Goal: Find specific page/section: Find specific page/section

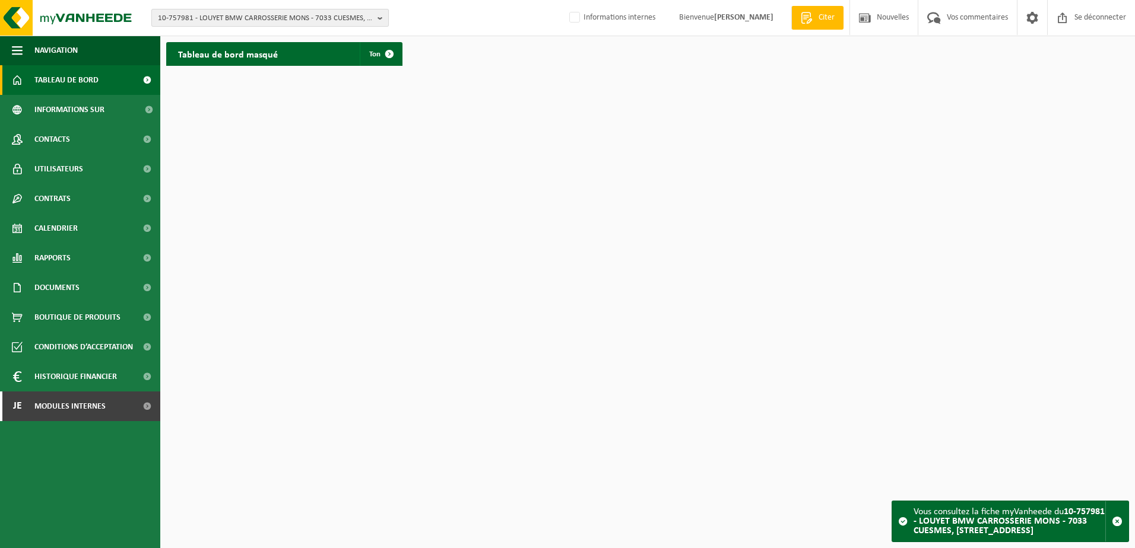
click at [228, 17] on span "10-757981 - LOUYET BMW CARROSSERIE MONS - 7033 CUESMES, RUE DES SANDRINETTES 26" at bounding box center [265, 18] width 215 height 18
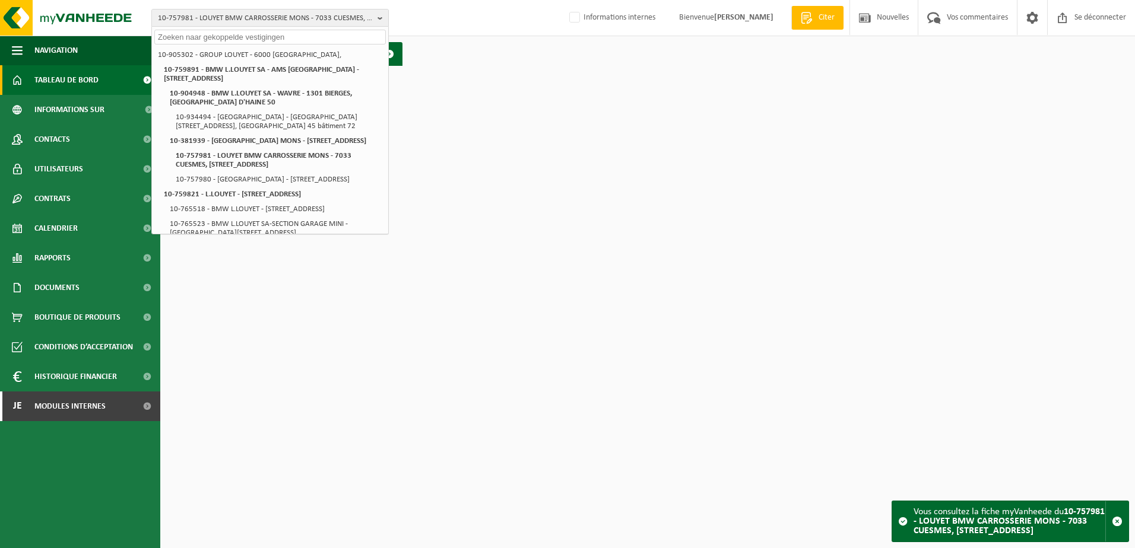
click at [221, 36] on input "text" at bounding box center [269, 37] width 231 height 15
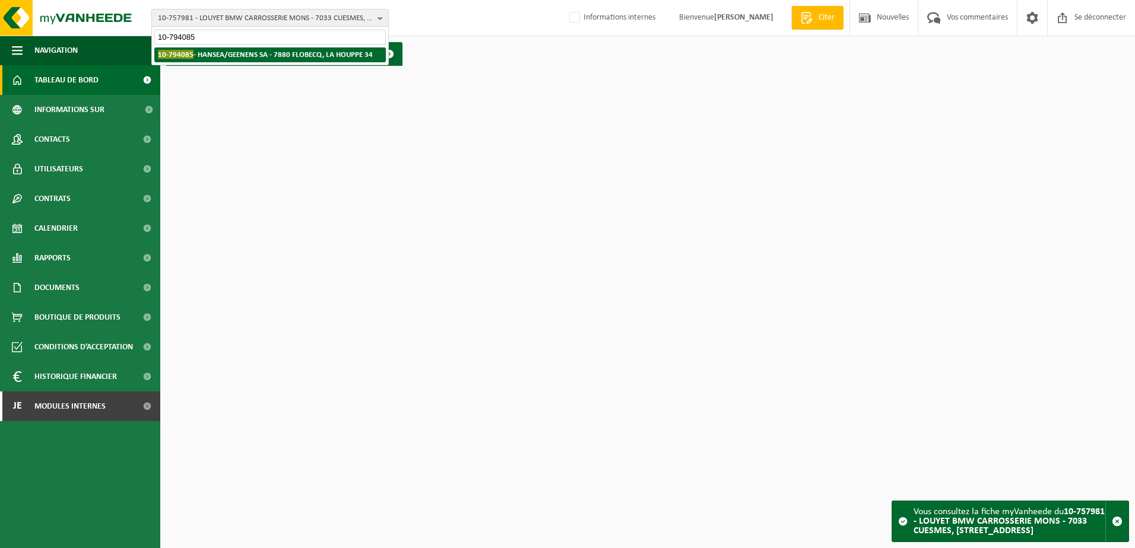
type input "10-794085"
click at [233, 52] on strong "10-794085 - HANSEA/GEENENS SA - 7880 FLOBECQ, LA HOUPPE 34" at bounding box center [265, 54] width 215 height 9
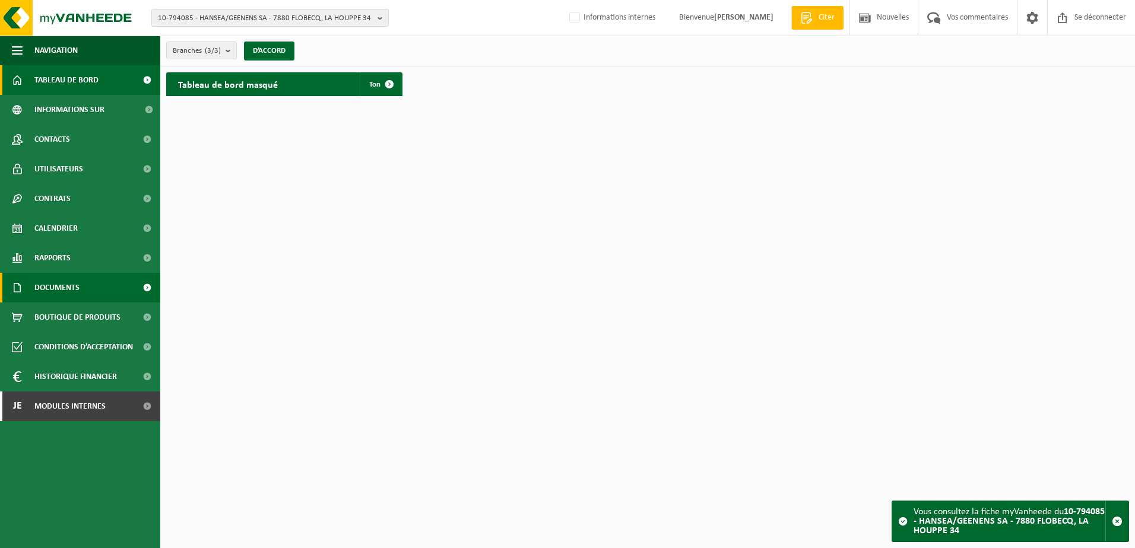
click at [74, 285] on span "Documents" at bounding box center [56, 288] width 45 height 30
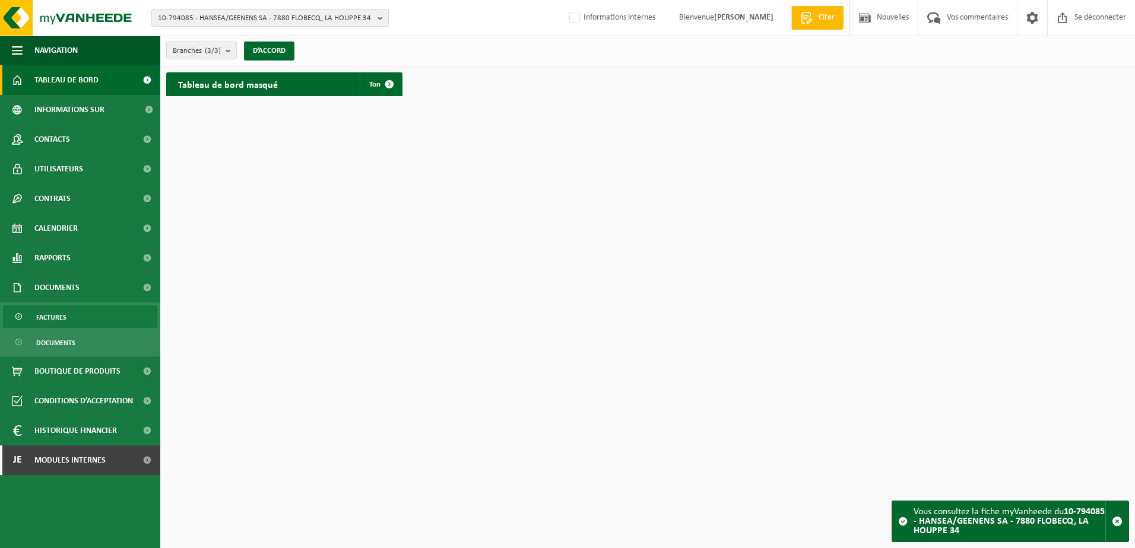
click at [73, 320] on link "Factures" at bounding box center [80, 317] width 154 height 23
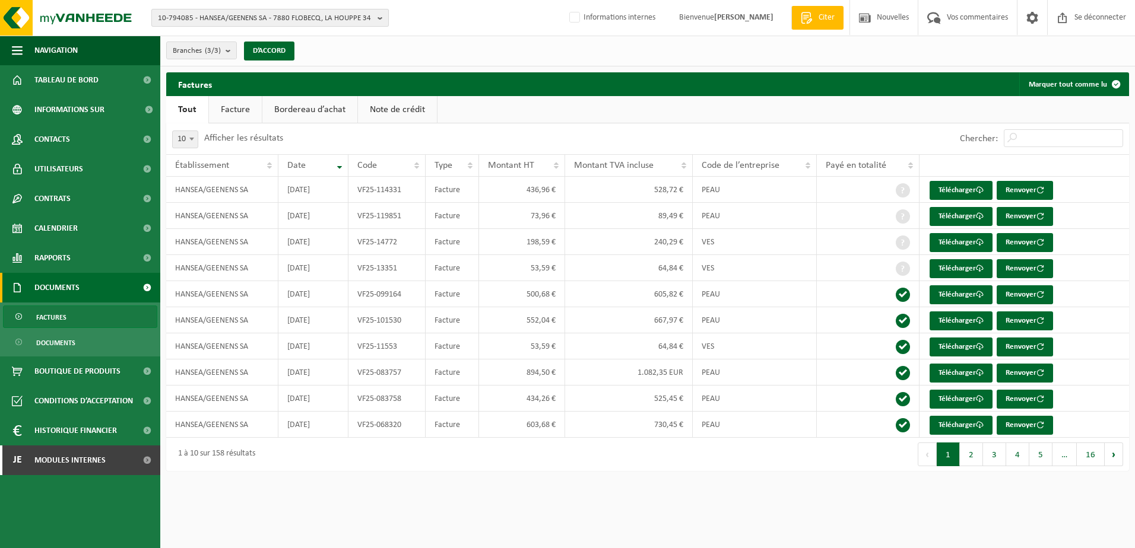
click at [241, 17] on span "10-794085 - HANSEA/GEENENS SA - 7880 FLOBECQ, LA HOUPPE 34" at bounding box center [265, 18] width 215 height 18
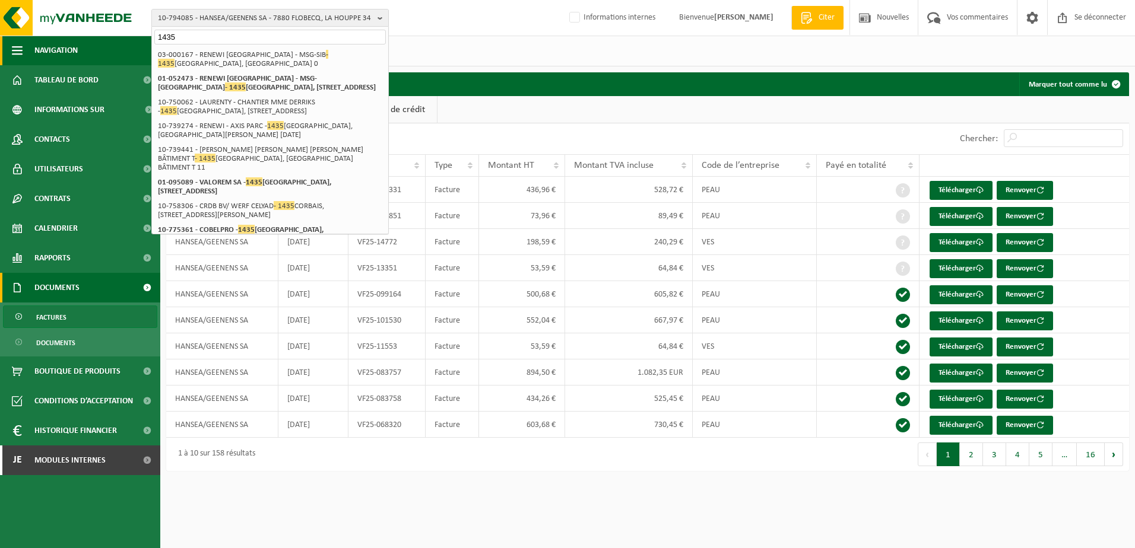
type input "1435"
